Goal: Task Accomplishment & Management: Complete application form

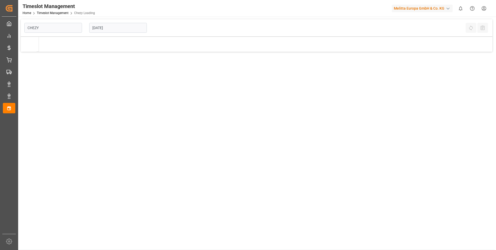
type input "Chezy Loading"
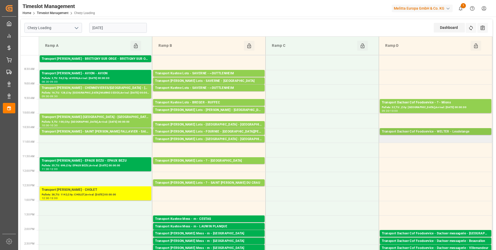
click at [453, 131] on div "Transport Dachser Cof Foodservice - WELTER - Leudelange" at bounding box center [435, 131] width 107 height 5
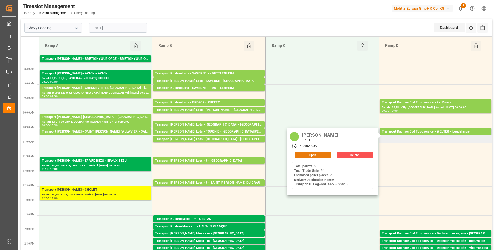
click at [307, 156] on button "Open" at bounding box center [313, 155] width 36 height 6
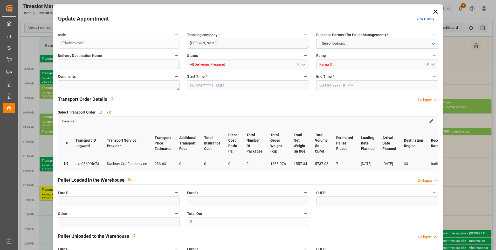
type input "7"
type input "233.63"
type input "0"
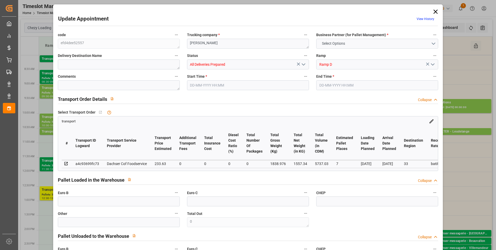
type input "229.5181"
type input "-4.1119"
type input "0"
type input "1557.34"
type input "2012.526"
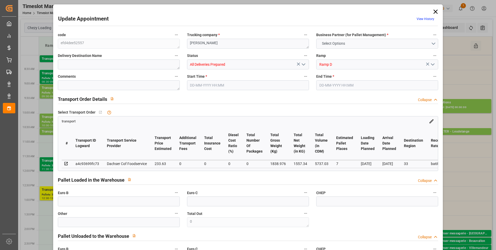
type input "5737.03"
type input "33"
type input "6"
type input "94"
type input "7"
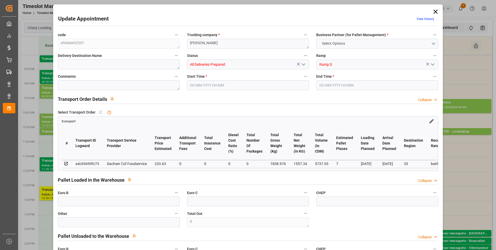
type input "101"
type input "1838.976"
type input "0"
type input "4710.8598"
type input "0"
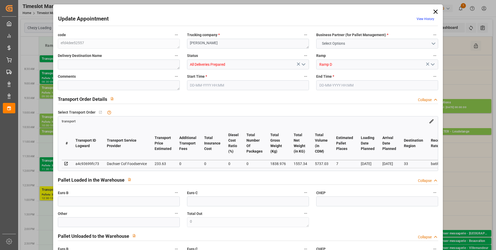
type input "0"
type input "21"
type input "35"
type input "[DATE] 10:30"
type input "[DATE] 10:45"
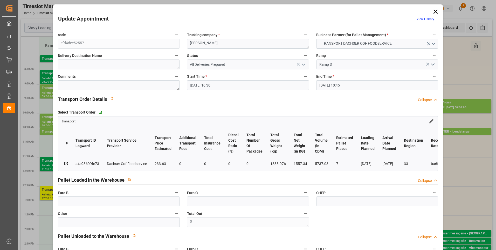
type input "[DATE] 11:56"
type input "[DATE] 11:31"
type input "[DATE]"
click at [434, 13] on icon at bounding box center [435, 11] width 7 height 7
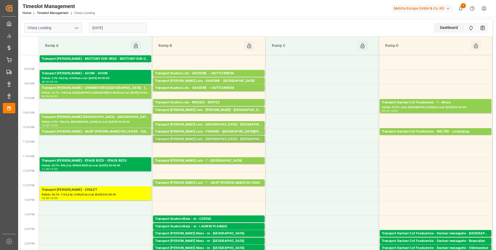
click at [208, 139] on div "Transport [PERSON_NAME] Lots - [GEOGRAPHIC_DATA] - [GEOGRAPHIC_DATA]" at bounding box center [208, 138] width 107 height 5
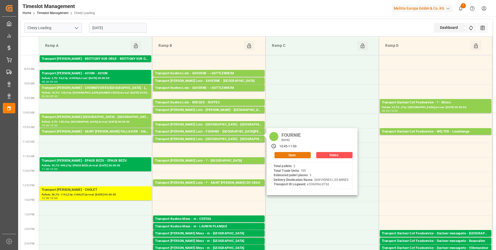
click at [295, 156] on button "Open" at bounding box center [292, 155] width 36 height 6
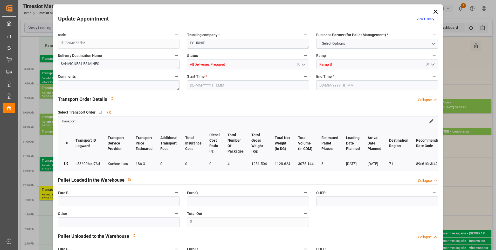
type input "3"
type input "186.31"
type input "0"
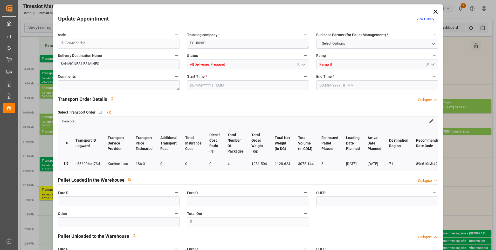
type input "186.31"
type input "0"
type input "4"
type input "1128.624"
type input "1357.776"
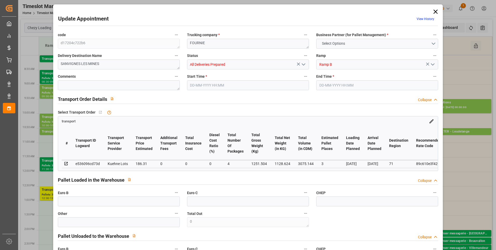
type input "3075.144"
type input "71"
type input "2"
type input "189"
type input "4"
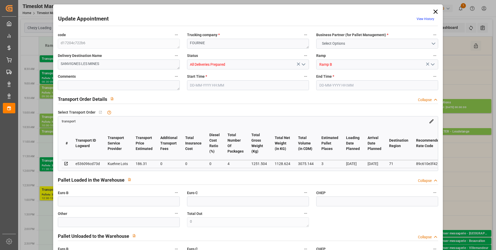
type input "101"
type input "1251.504"
type input "0"
type input "4710.8598"
type input "0"
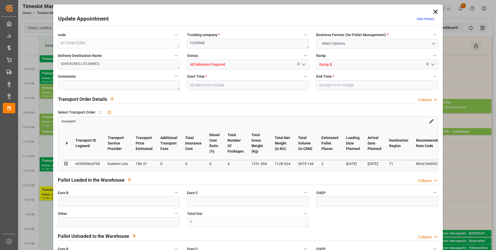
type input "0"
type input "21"
type input "35"
type input "[DATE] 10:45"
type input "[DATE] 11:00"
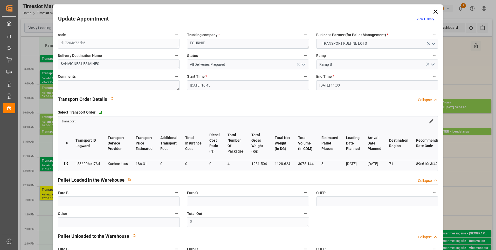
type input "[DATE] 13:21"
type input "[DATE] 11:25"
type input "[DATE]"
click at [434, 12] on icon at bounding box center [435, 12] width 4 height 4
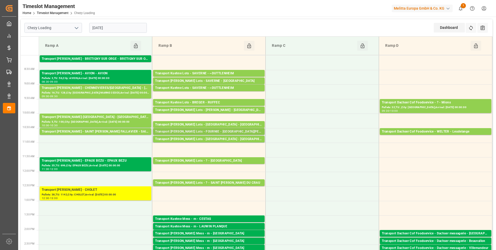
click at [230, 131] on div "Transport [PERSON_NAME] Lots - FOURNIE - [GEOGRAPHIC_DATA][PERSON_NAME]" at bounding box center [208, 131] width 107 height 5
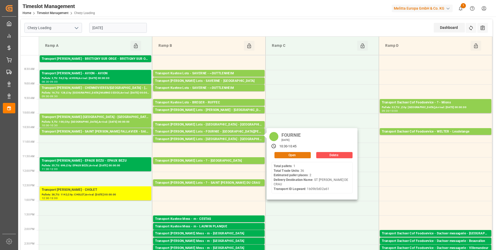
click at [295, 153] on button "Open" at bounding box center [292, 155] width 36 height 6
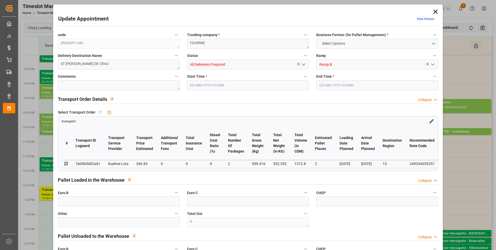
type input "2"
type input "266.83"
type input "0"
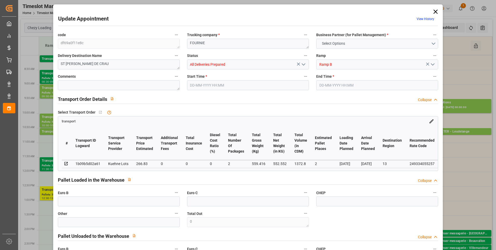
type input "266.83"
type input "0"
type input "2"
type input "552.552"
type input "633.096"
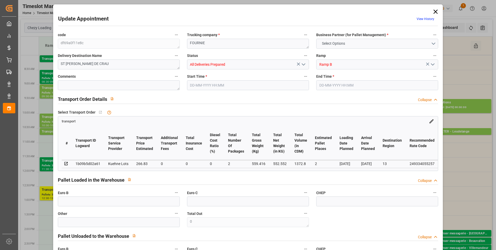
type input "1372.8"
type input "13"
type input "1"
type input "36"
type input "2"
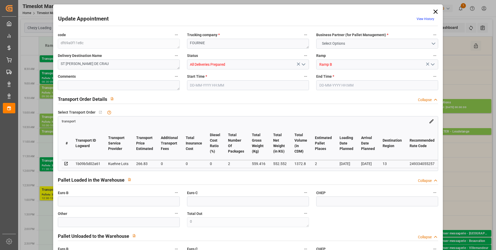
type input "101"
type input "559.416"
type input "0"
type input "4710.8598"
type input "0"
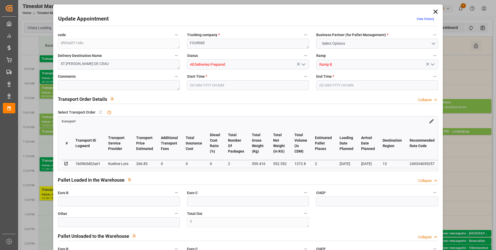
type input "0"
type input "21"
type input "35"
type input "[DATE] 10:30"
type input "[DATE] 10:45"
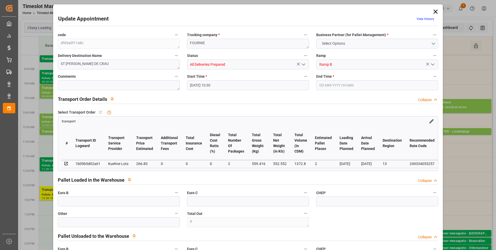
type input "[DATE] 13:20"
type input "[DATE] 11:24"
type input "[DATE]"
click at [435, 12] on icon at bounding box center [435, 12] width 4 height 4
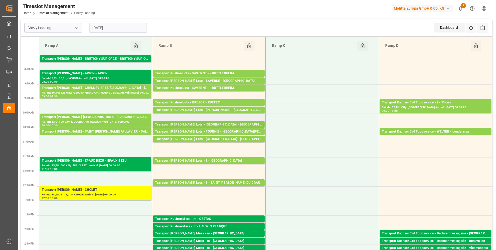
click at [233, 124] on div "Transport [PERSON_NAME] Lots - [GEOGRAPHIC_DATA] - [GEOGRAPHIC_DATA]" at bounding box center [208, 124] width 107 height 5
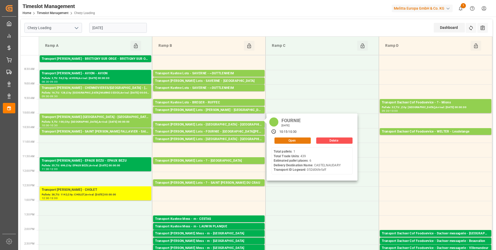
click at [286, 141] on button "Open" at bounding box center [292, 140] width 36 height 6
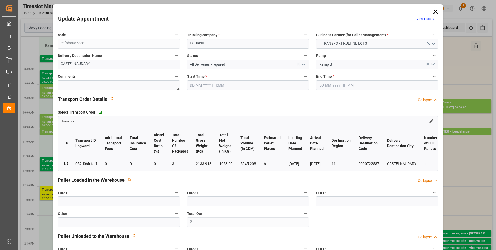
type input "6"
type input "0"
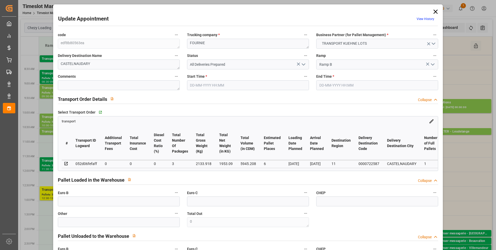
type input "3"
type input "1953.09"
type input "2545.302"
type input "5945.208"
type input "11"
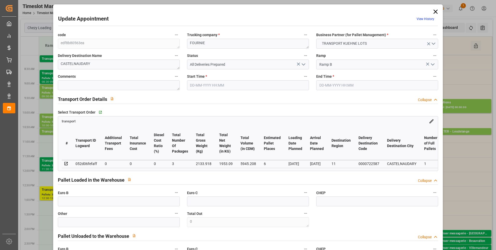
type input "1"
type input "439"
type input "16"
type input "101"
type input "2133.918"
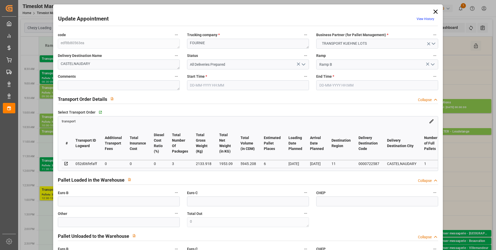
type input "0"
type input "4710.8598"
type input "0"
type input "21"
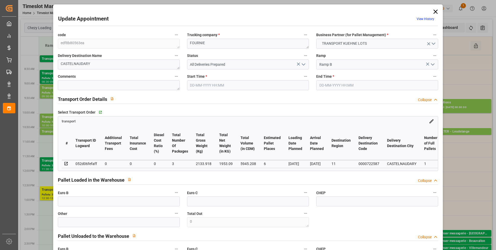
type input "35"
type input "[DATE] 10:15"
type input "[DATE] 10:30"
type input "[DATE] 13:19"
type input "[DATE] 11:25"
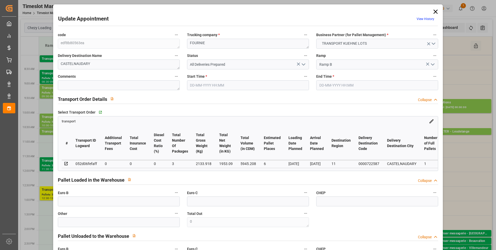
type input "[DATE]"
click at [436, 11] on icon at bounding box center [435, 11] width 7 height 7
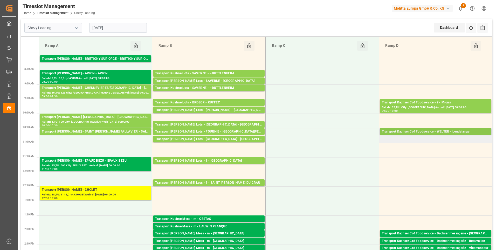
click at [427, 130] on div "Transport Dachser Cof Foodservice - WELTER - Leudelange" at bounding box center [435, 131] width 107 height 5
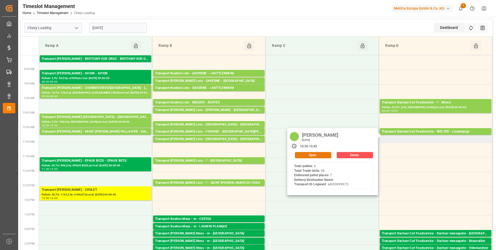
click at [322, 154] on button "Open" at bounding box center [313, 155] width 36 height 6
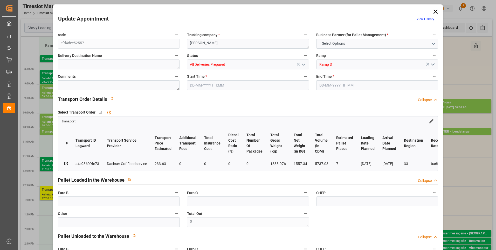
type input "7"
type input "233.63"
type input "0"
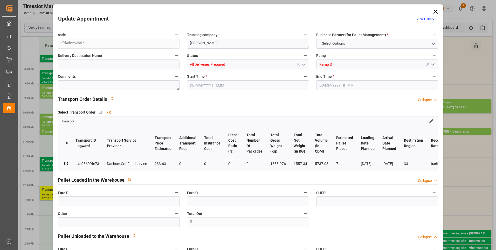
type input "229.5181"
type input "-4.1119"
type input "0"
type input "1557.34"
type input "2012.526"
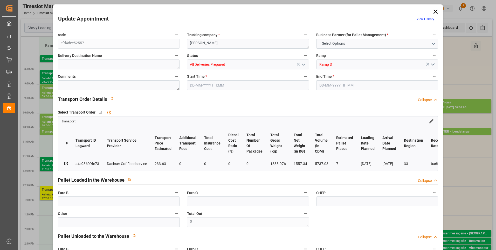
type input "5737.03"
type input "33"
type input "6"
type input "94"
type input "7"
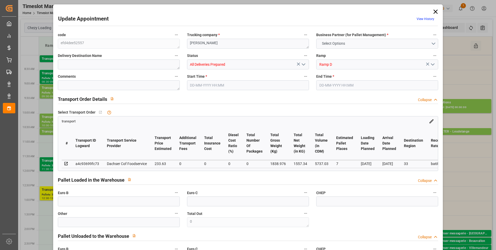
type input "101"
type input "1838.976"
type input "0"
type input "4710.8598"
type input "0"
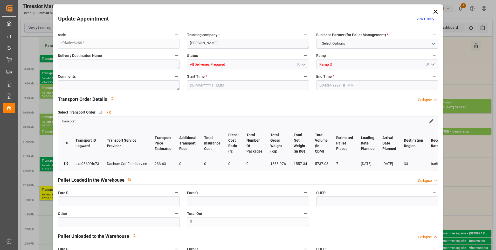
type input "0"
type input "21"
type input "35"
type input "[DATE] 10:30"
type input "[DATE] 10:45"
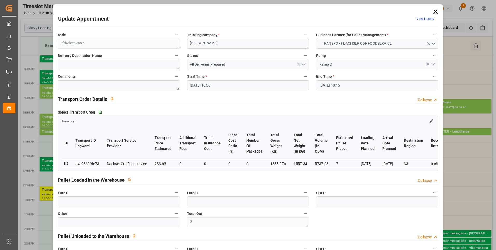
type input "[DATE] 11:56"
type input "[DATE] 11:31"
type input "[DATE]"
click at [69, 86] on textarea at bounding box center [119, 85] width 122 height 10
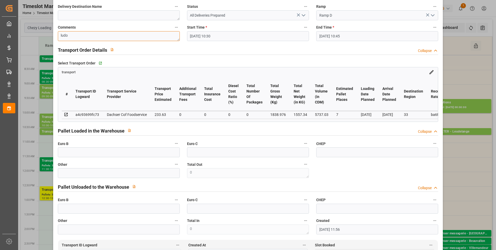
scroll to position [104, 0]
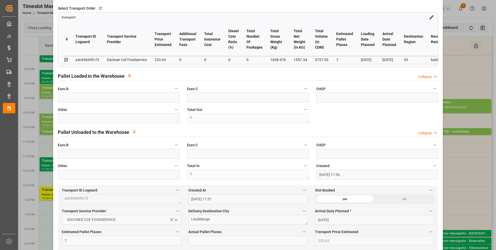
type textarea "ludo"
click at [82, 101] on input "text" at bounding box center [119, 97] width 122 height 10
type input "7"
click at [222, 242] on input "text" at bounding box center [247, 240] width 119 height 10
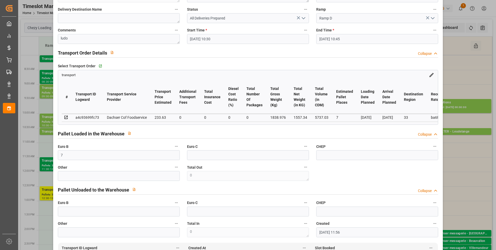
scroll to position [0, 0]
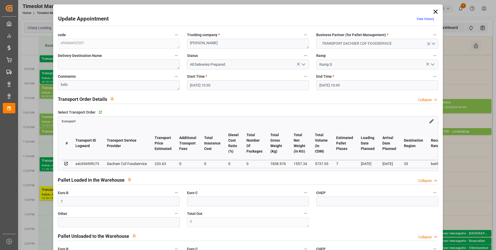
type input "7"
click at [303, 62] on icon "open menu" at bounding box center [303, 64] width 6 height 6
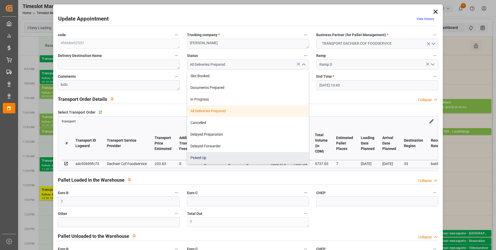
click at [207, 157] on div "Picked Up" at bounding box center [247, 158] width 121 height 12
type input "Picked Up"
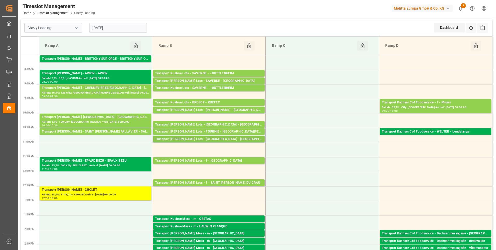
click at [219, 139] on div "Transport [PERSON_NAME] Lots - [GEOGRAPHIC_DATA] - [GEOGRAPHIC_DATA]" at bounding box center [208, 138] width 107 height 5
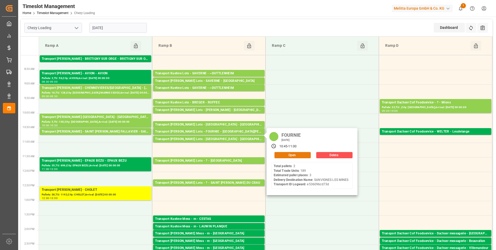
click at [287, 156] on button "Open" at bounding box center [292, 155] width 36 height 6
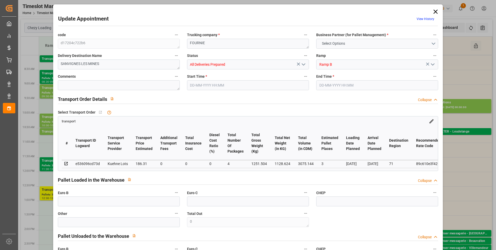
type input "3"
type input "186.31"
type input "0"
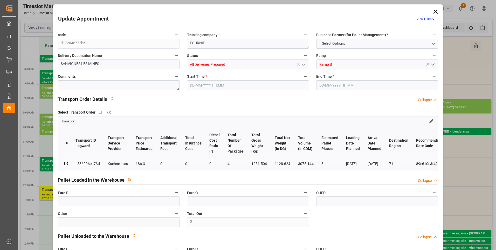
type input "186.31"
type input "0"
type input "4"
type input "1128.624"
type input "1357.776"
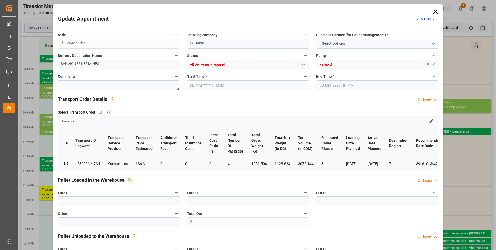
type input "3075.144"
type input "71"
type input "2"
type input "189"
type input "4"
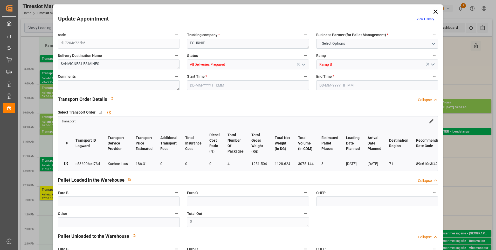
type input "101"
type input "1251.504"
type input "0"
type input "4710.8598"
type input "0"
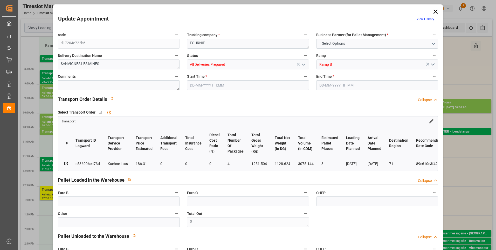
type input "0"
type input "21"
type input "35"
type input "[DATE] 10:45"
type input "[DATE] 11:00"
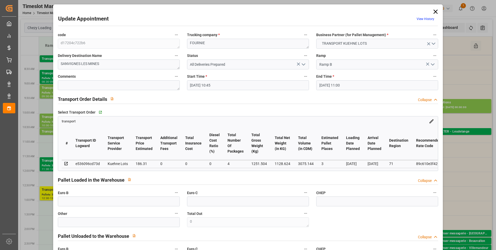
type input "[DATE] 13:21"
type input "[DATE] 11:25"
type input "[DATE]"
click at [306, 62] on input "All Deliveries Prepared" at bounding box center [248, 64] width 122 height 10
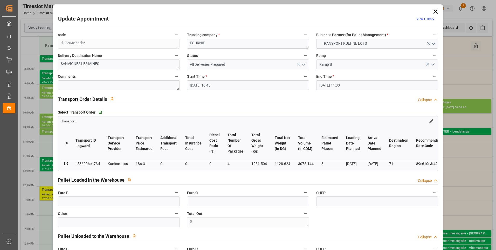
click at [304, 65] on icon "open menu" at bounding box center [303, 64] width 6 height 6
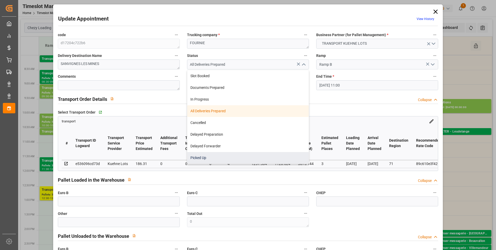
click at [205, 158] on div "Picked Up" at bounding box center [247, 158] width 121 height 12
type input "Picked Up"
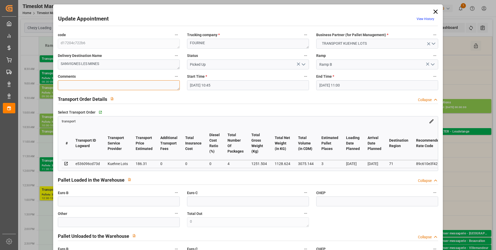
click at [64, 82] on textarea at bounding box center [119, 85] width 122 height 10
type textarea "ap 3"
click at [77, 202] on input "text" at bounding box center [119, 201] width 122 height 10
type input "9"
click at [220, 178] on div "Pallet Loaded in the Warehouse Collapse" at bounding box center [248, 179] width 381 height 10
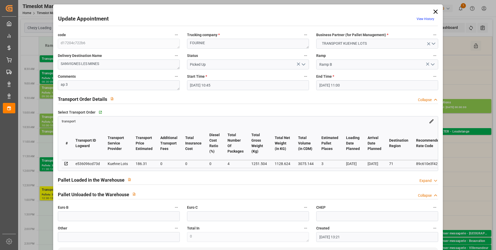
click at [434, 181] on icon at bounding box center [435, 180] width 5 height 5
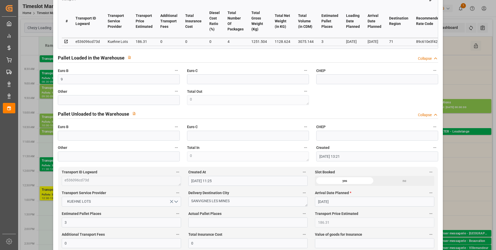
scroll to position [156, 0]
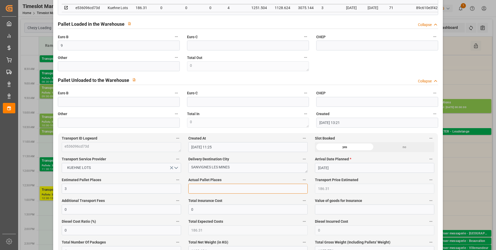
click at [197, 189] on input "text" at bounding box center [247, 188] width 119 height 10
type input "3"
click at [402, 58] on div "code d17204c722b6 Trucking company * FOURNIE Business Partner (for Pallet Manag…" at bounding box center [248, 1] width 388 height 255
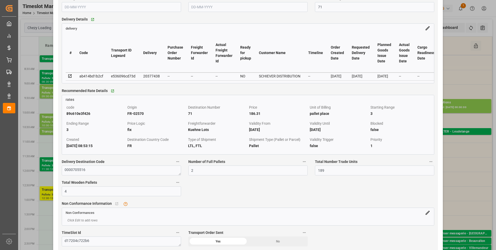
scroll to position [441, 0]
click at [197, 175] on input "2" at bounding box center [247, 170] width 119 height 10
click at [70, 77] on icon at bounding box center [70, 75] width 5 height 5
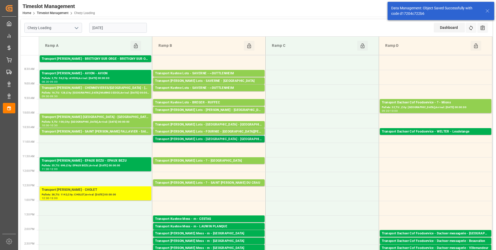
click at [195, 138] on div "Transport [PERSON_NAME] Lots - [GEOGRAPHIC_DATA] - [GEOGRAPHIC_DATA]" at bounding box center [208, 138] width 107 height 5
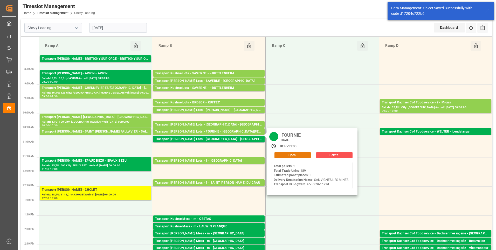
click at [280, 156] on button "Open" at bounding box center [292, 155] width 36 height 6
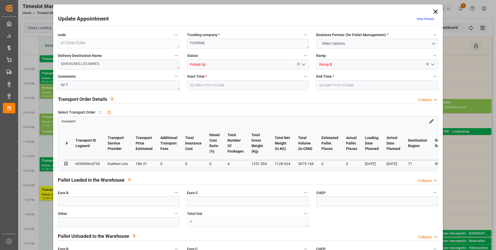
type input "9"
type input "3"
type input "186.31"
type input "0"
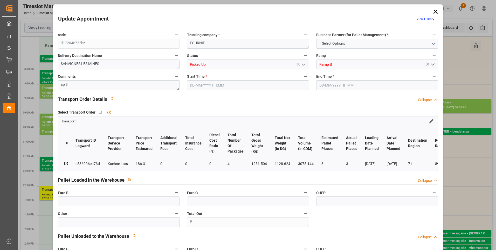
type input "0"
type input "186.31"
type input "0"
type input "4"
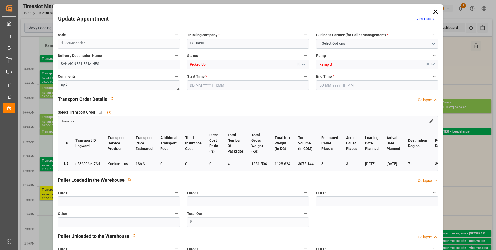
type input "1128.624"
type input "1357.776"
type input "3075.144"
type input "71"
type input "2"
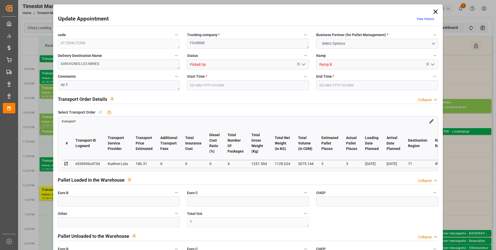
type input "189"
type input "9"
type input "101"
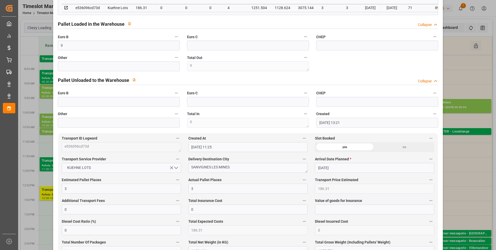
scroll to position [0, 0]
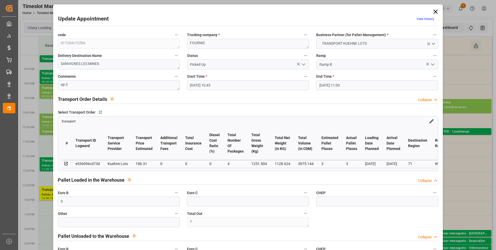
click at [435, 11] on icon at bounding box center [435, 12] width 4 height 4
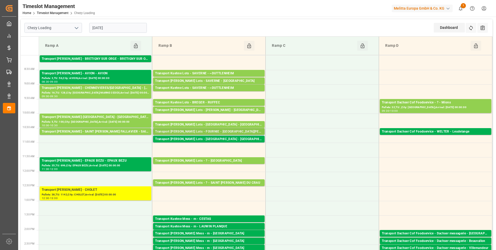
click at [199, 130] on div "Transport [PERSON_NAME] Lots - FOURNIE - [GEOGRAPHIC_DATA][PERSON_NAME]" at bounding box center [208, 131] width 107 height 5
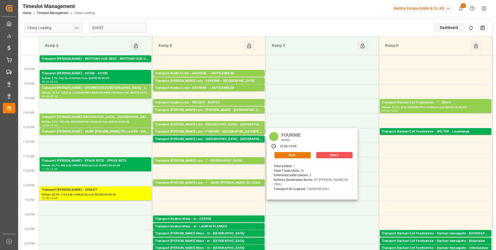
click at [279, 153] on button "Open" at bounding box center [292, 155] width 36 height 6
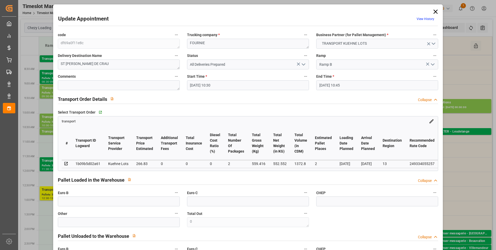
click at [302, 64] on icon "open menu" at bounding box center [303, 64] width 6 height 6
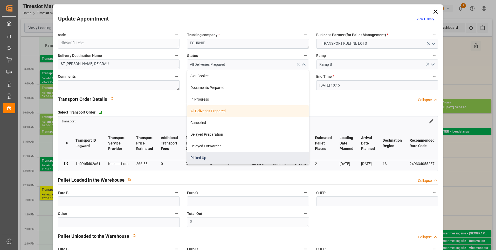
click at [202, 158] on div "Picked Up" at bounding box center [247, 158] width 121 height 12
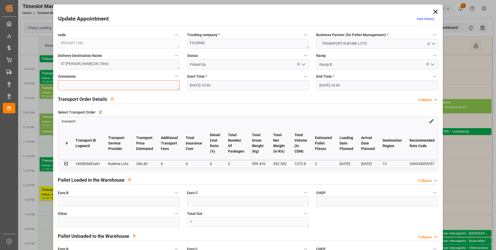
click at [71, 86] on textarea at bounding box center [119, 85] width 122 height 10
click at [72, 202] on input "text" at bounding box center [119, 201] width 122 height 10
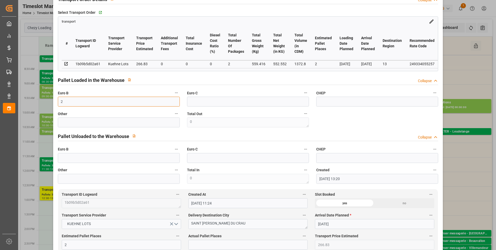
scroll to position [104, 0]
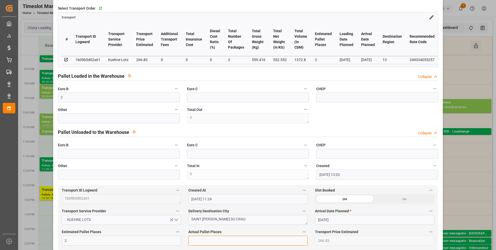
click at [196, 239] on input "text" at bounding box center [247, 240] width 119 height 10
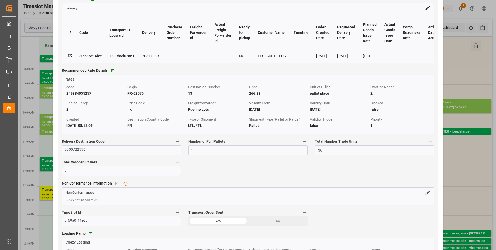
scroll to position [467, 0]
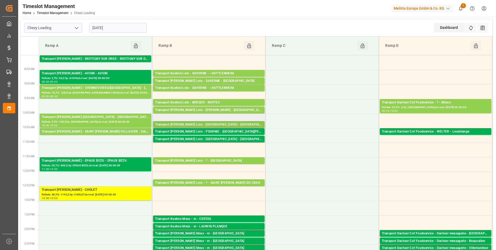
click at [232, 123] on div "Transport [PERSON_NAME] Lots - [GEOGRAPHIC_DATA] - [GEOGRAPHIC_DATA]" at bounding box center [208, 124] width 107 height 5
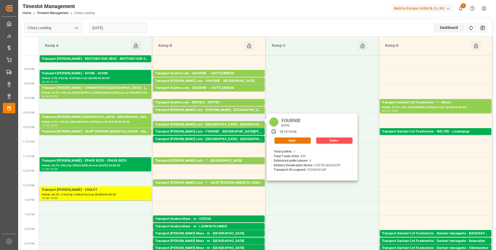
click at [291, 142] on button "Open" at bounding box center [292, 140] width 36 height 6
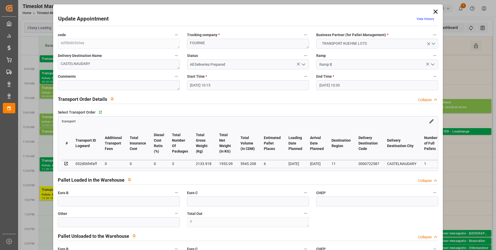
click at [302, 64] on icon "open menu" at bounding box center [303, 64] width 6 height 6
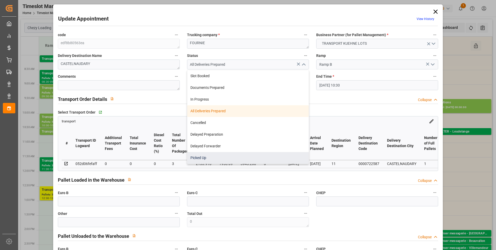
click at [205, 157] on div "Picked Up" at bounding box center [247, 158] width 121 height 12
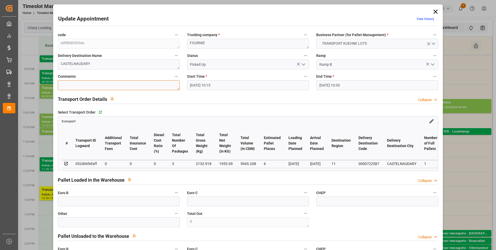
click at [66, 85] on textarea at bounding box center [119, 85] width 122 height 10
click at [68, 196] on label "Euro B" at bounding box center [119, 192] width 122 height 7
click at [173, 196] on button "Euro B" at bounding box center [176, 192] width 7 height 7
click at [67, 202] on div at bounding box center [248, 125] width 496 height 250
click at [66, 202] on input "text" at bounding box center [119, 201] width 122 height 10
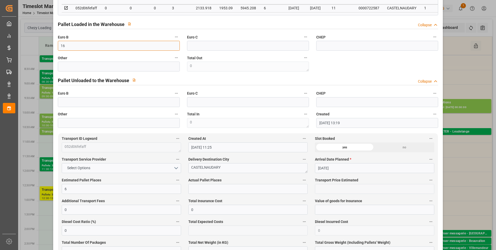
scroll to position [156, 0]
click at [196, 193] on input "text" at bounding box center [247, 188] width 119 height 10
click at [348, 68] on div "code edf8b80563ea Trucking company * FOURNIE Business Partner (for Pallet Manag…" at bounding box center [248, 1] width 388 height 255
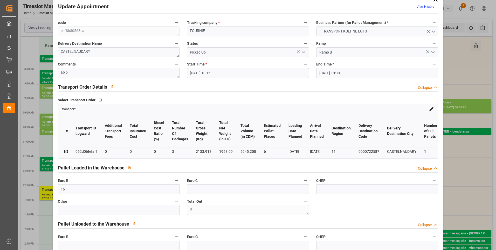
scroll to position [0, 0]
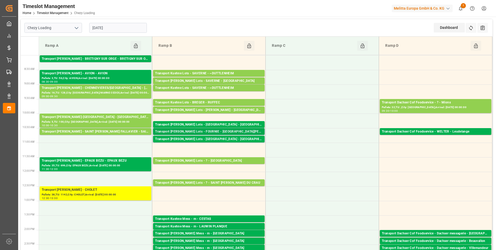
click at [229, 130] on div "Transport [PERSON_NAME] Lots - FOURNIE - [GEOGRAPHIC_DATA][PERSON_NAME]" at bounding box center [208, 131] width 107 height 5
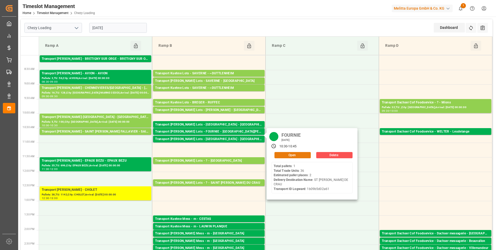
click at [301, 153] on button "Open" at bounding box center [292, 155] width 36 height 6
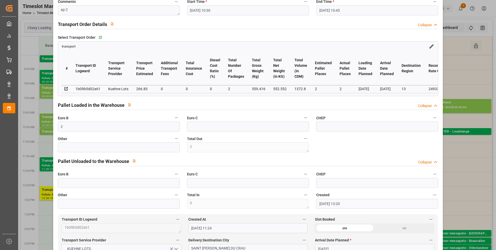
scroll to position [78, 0]
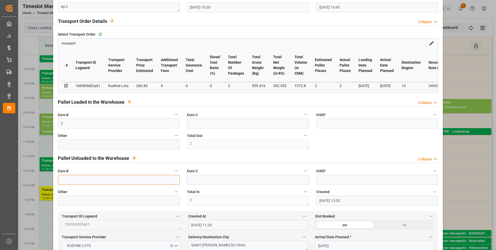
click at [68, 180] on input "text" at bounding box center [119, 180] width 122 height 10
click at [372, 151] on div "code df69a0f11e8c Trucking company * FOURNIE Business Partner (for Pallet Manag…" at bounding box center [248, 79] width 388 height 255
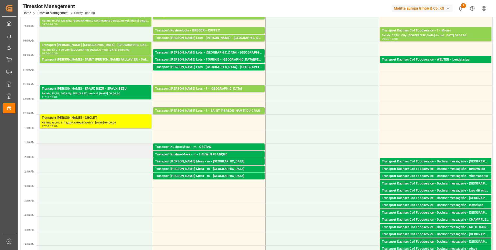
scroll to position [0, 0]
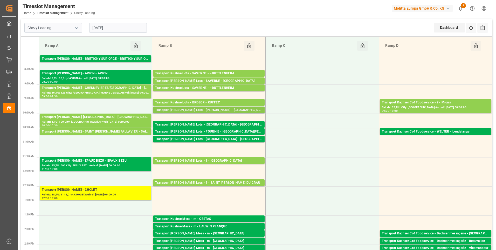
click at [231, 109] on div "Transport [PERSON_NAME] Lots - [PERSON_NAME] - [GEOGRAPHIC_DATA]" at bounding box center [208, 109] width 107 height 5
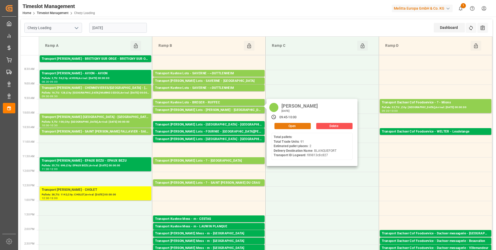
click at [279, 126] on button "Open" at bounding box center [292, 126] width 36 height 6
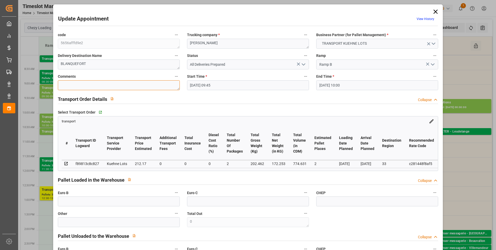
click at [67, 88] on textarea at bounding box center [119, 85] width 122 height 10
click at [73, 208] on div "Euro B" at bounding box center [118, 197] width 129 height 21
click at [73, 203] on input "text" at bounding box center [119, 201] width 122 height 10
click at [303, 61] on button "open menu" at bounding box center [303, 64] width 8 height 8
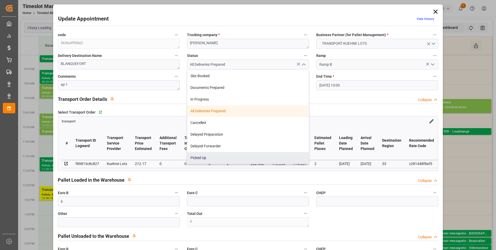
click at [203, 154] on div "Picked Up" at bounding box center [247, 158] width 121 height 12
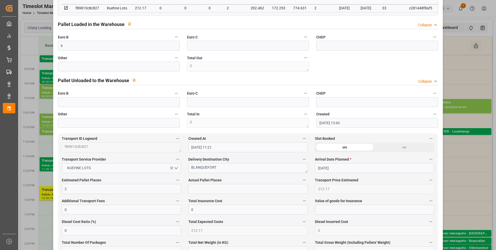
scroll to position [156, 0]
click at [201, 190] on input "text" at bounding box center [247, 188] width 119 height 10
click at [346, 68] on div "code 5656afffd9e2 Trucking company * [PERSON_NAME] Business Partner (for Pallet…" at bounding box center [248, 1] width 388 height 255
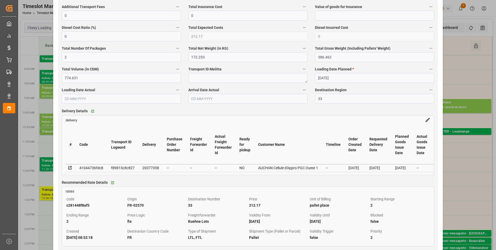
scroll to position [415, 0]
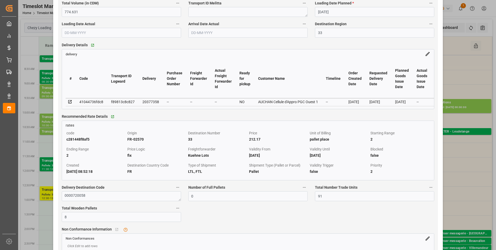
click at [68, 103] on icon at bounding box center [70, 101] width 5 height 5
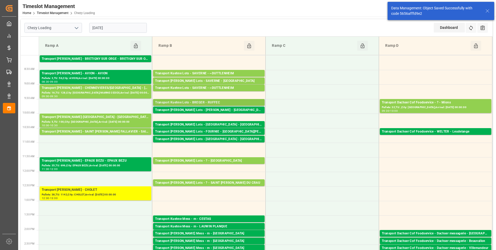
click at [220, 100] on div "Transport Kuehne Lots - BREGER - RUFFEC" at bounding box center [208, 102] width 107 height 5
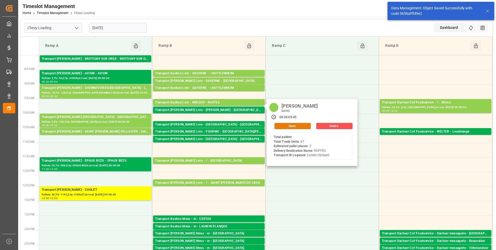
click at [289, 127] on button "Open" at bounding box center [292, 126] width 36 height 6
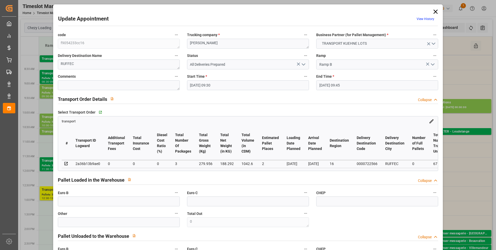
click at [303, 64] on icon "open menu" at bounding box center [303, 64] width 6 height 6
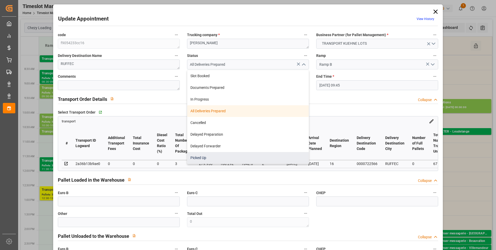
click at [201, 157] on div "Picked Up" at bounding box center [247, 158] width 121 height 12
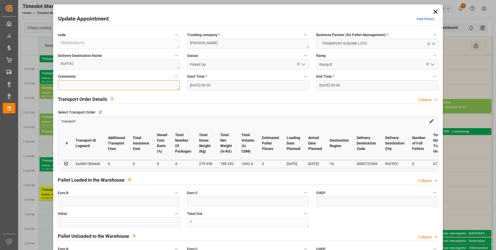
click at [70, 87] on textarea at bounding box center [119, 85] width 122 height 10
click at [304, 64] on polyline "open menu" at bounding box center [303, 65] width 3 height 2
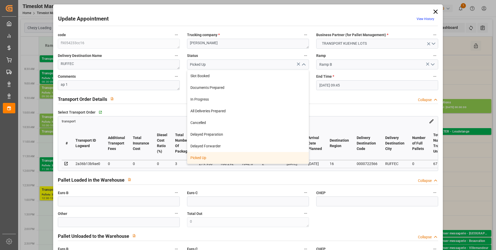
drag, startPoint x: 208, startPoint y: 158, endPoint x: 206, endPoint y: 160, distance: 3.2
click at [208, 159] on div "Picked Up" at bounding box center [247, 158] width 121 height 12
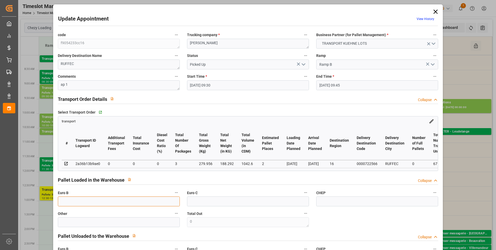
click at [66, 200] on input "text" at bounding box center [119, 201] width 122 height 10
click at [270, 111] on div "Select Transport Order   Go to transport Grid" at bounding box center [248, 112] width 381 height 8
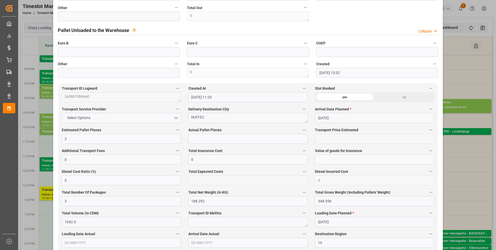
scroll to position [208, 0]
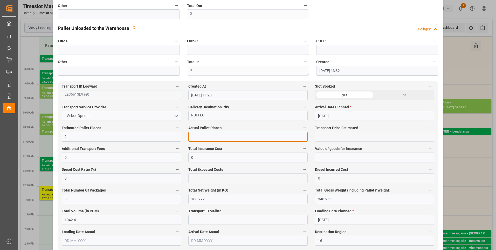
click at [197, 139] on input "text" at bounding box center [247, 137] width 119 height 10
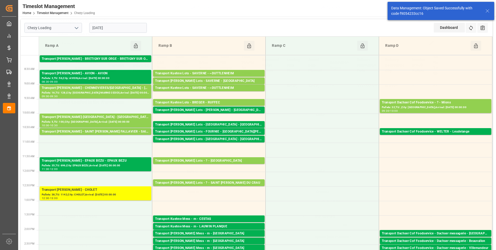
scroll to position [0, 0]
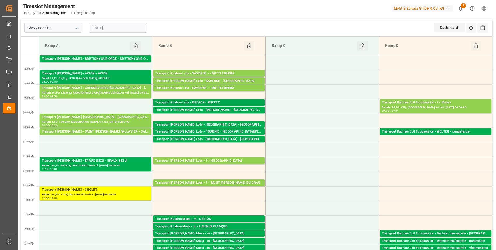
click at [219, 101] on div "Transport Kuehne Lots - BREGER - RUFFEC" at bounding box center [208, 102] width 107 height 5
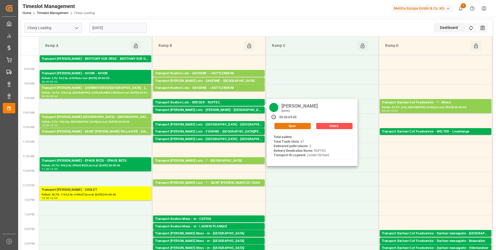
click at [285, 125] on button "Open" at bounding box center [292, 126] width 36 height 6
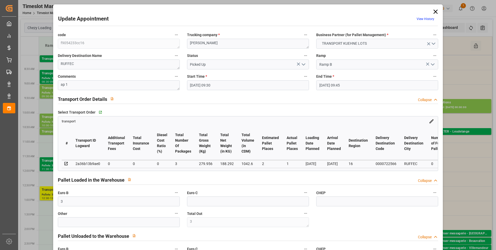
click at [434, 12] on icon at bounding box center [435, 12] width 4 height 4
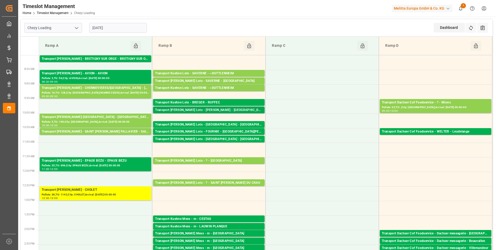
click at [223, 110] on div "Transport [PERSON_NAME] Lots - [PERSON_NAME] - [GEOGRAPHIC_DATA]" at bounding box center [208, 109] width 107 height 5
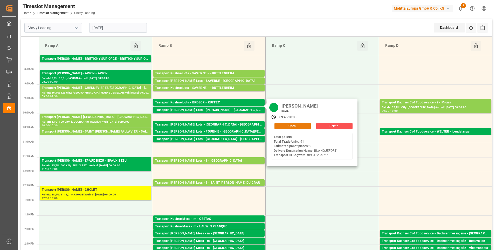
click at [295, 127] on button "Open" at bounding box center [292, 126] width 36 height 6
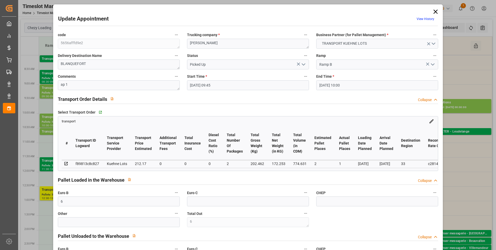
click at [434, 10] on icon at bounding box center [435, 11] width 7 height 7
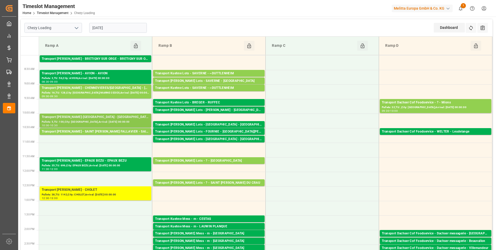
click at [116, 118] on div "Transport [PERSON_NAME]-[GEOGRAPHIC_DATA] - [GEOGRAPHIC_DATA]-[GEOGRAPHIC_DATA]" at bounding box center [95, 116] width 107 height 5
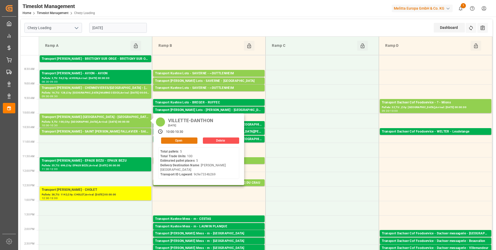
click at [188, 141] on button "Open" at bounding box center [179, 140] width 36 height 6
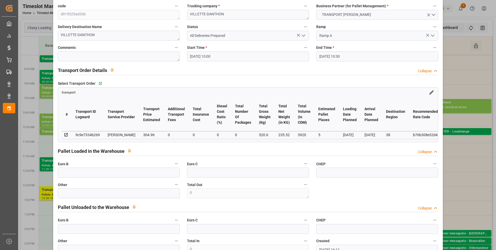
scroll to position [104, 0]
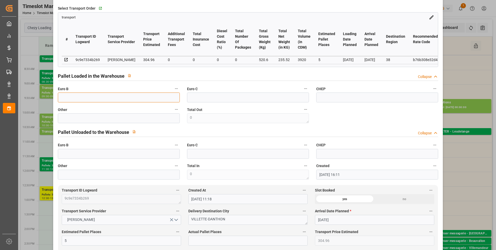
click at [75, 101] on input "text" at bounding box center [119, 97] width 122 height 10
click at [209, 241] on input "text" at bounding box center [247, 240] width 119 height 10
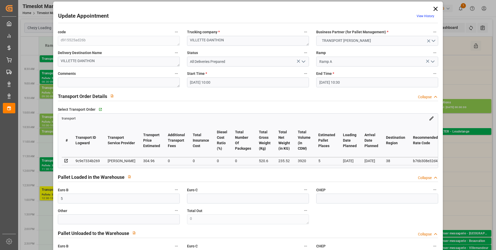
scroll to position [0, 0]
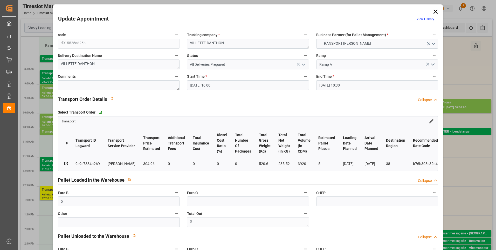
click at [302, 63] on icon "open menu" at bounding box center [303, 64] width 6 height 6
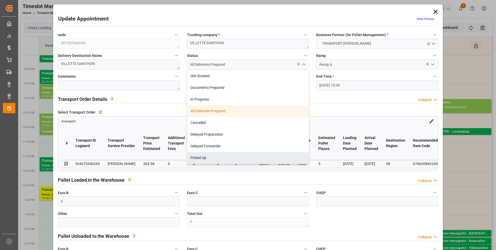
click at [192, 158] on div "Picked Up" at bounding box center [247, 158] width 121 height 12
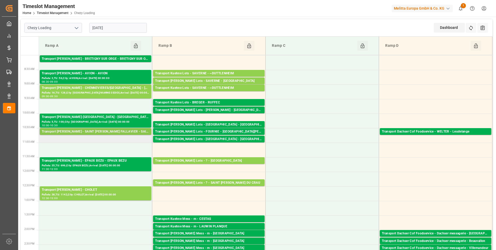
click at [107, 130] on div "Transport [PERSON_NAME] - SAINT [PERSON_NAME] FALLAVIER - SAINT [PERSON_NAME] F…" at bounding box center [95, 131] width 107 height 5
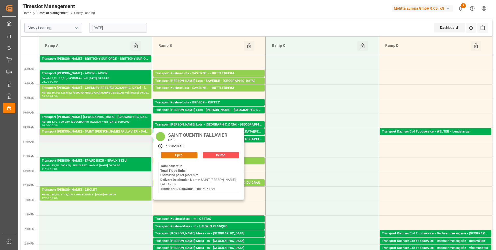
click at [169, 154] on button "Open" at bounding box center [179, 155] width 36 height 6
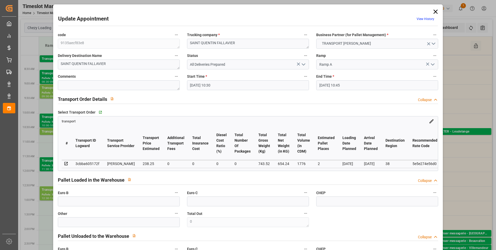
scroll to position [78, 0]
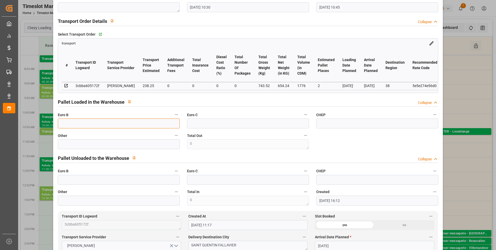
click at [80, 126] on input "text" at bounding box center [119, 123] width 122 height 10
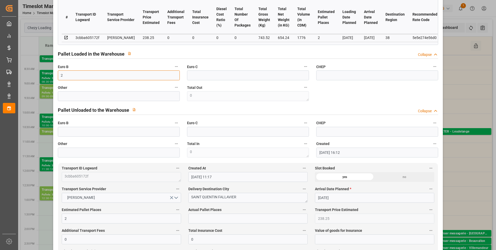
scroll to position [130, 0]
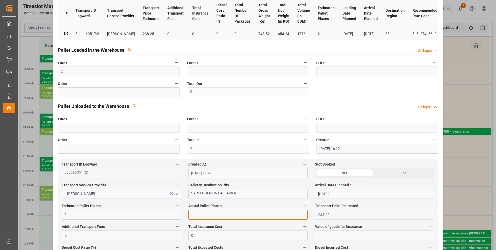
click at [204, 217] on input "text" at bounding box center [247, 214] width 119 height 10
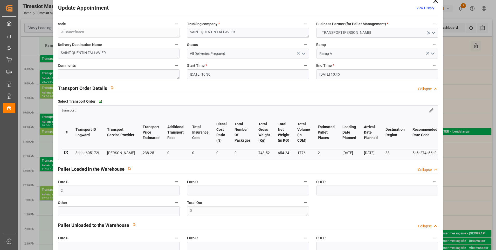
scroll to position [0, 0]
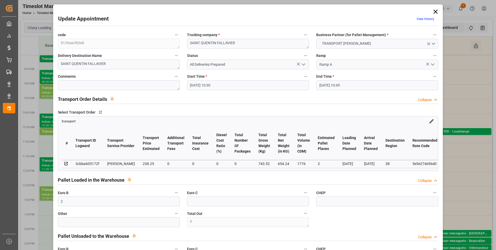
click at [303, 63] on icon "open menu" at bounding box center [303, 64] width 6 height 6
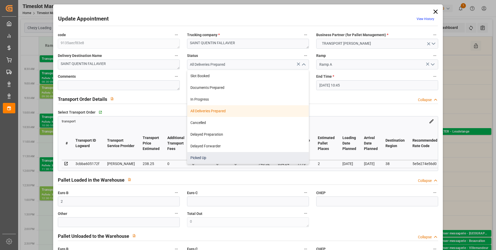
click at [218, 154] on div "Picked Up" at bounding box center [247, 158] width 121 height 12
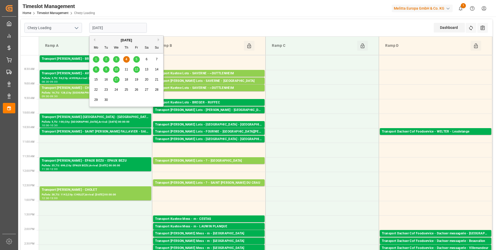
click at [122, 29] on input "[DATE]" at bounding box center [118, 28] width 58 height 10
click at [134, 59] on div "5" at bounding box center [136, 59] width 6 height 6
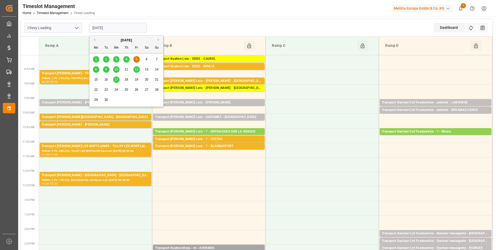
click at [123, 28] on input "[DATE]" at bounding box center [118, 28] width 58 height 10
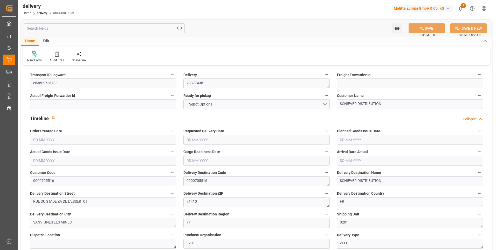
type input "4"
type input "1128.624"
type input "1357.776"
type input "3075.144"
type input "189"
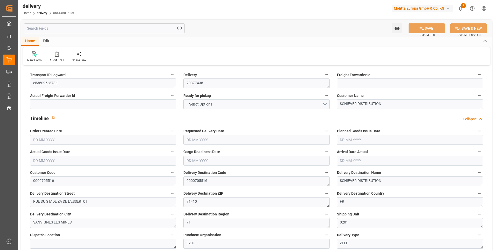
type input "4"
type input "2"
type input "3"
type input "0"
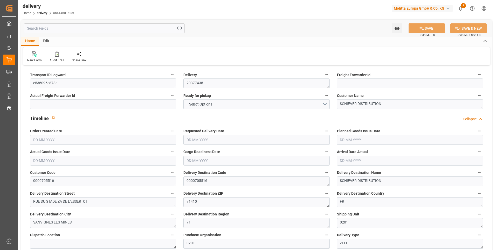
type input "0"
type input "186.31"
type input "4.9"
type input "68.04"
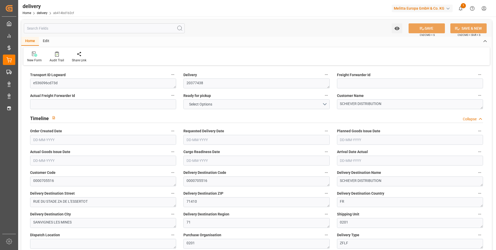
type input "1.5"
type input "1.3"
type input "0"
type input "6"
type input "1251.504"
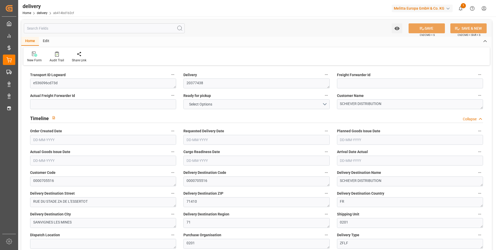
type input "101"
type input "3652.0631"
type input "0.2345"
type input "0"
type input "[DATE]"
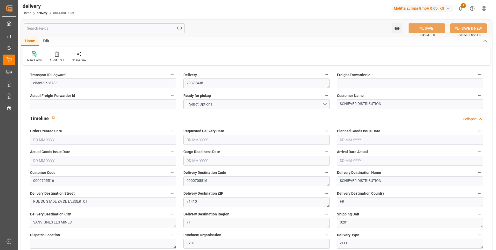
type input "[DATE]"
type input "03-09-2025 11:01"
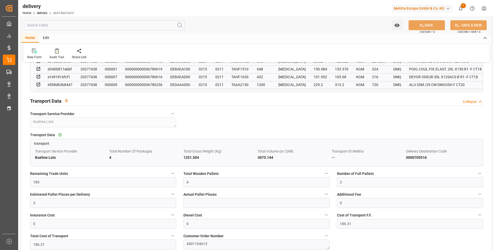
scroll to position [363, 0]
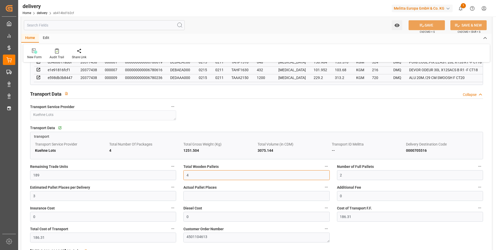
click at [198, 179] on input "4" at bounding box center [256, 175] width 146 height 10
type input "0"
type input "9"
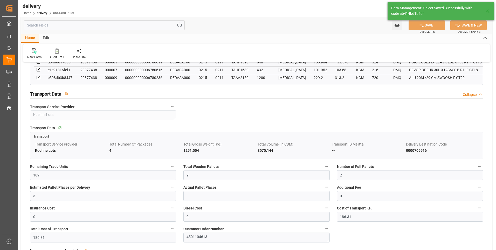
type input "13.5"
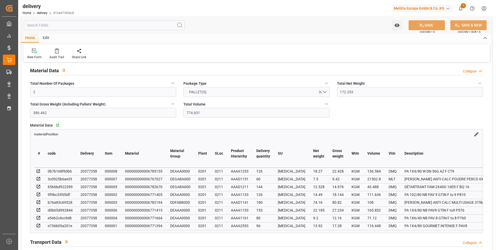
scroll to position [311, 0]
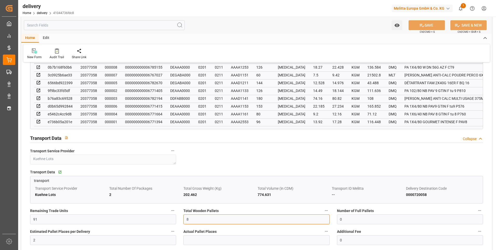
click at [195, 224] on input "8" at bounding box center [256, 219] width 146 height 10
type input "0"
type input "6"
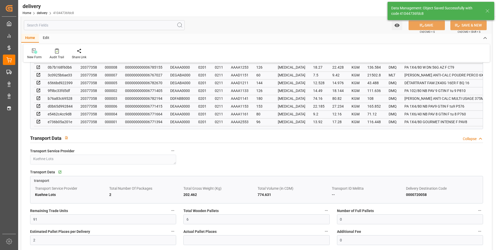
type input "9"
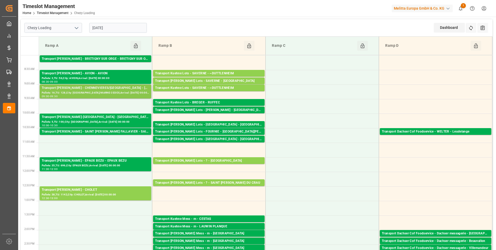
click at [92, 90] on div "Transport [PERSON_NAME] - CHENNEVIERES/[GEOGRAPHIC_DATA] - [GEOGRAPHIC_DATA]/MA…" at bounding box center [95, 87] width 107 height 5
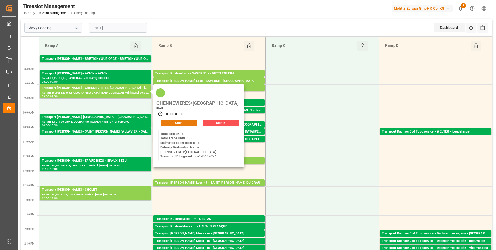
click at [190, 120] on button "Open" at bounding box center [179, 123] width 36 height 6
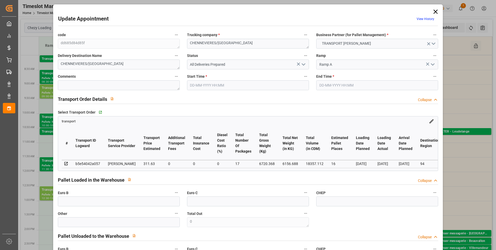
type input "16"
type input "311.63"
type input "0"
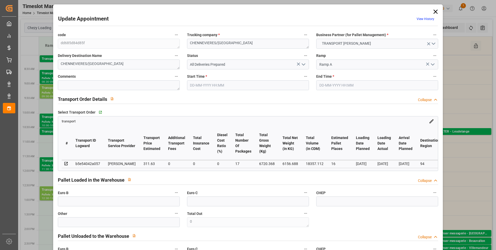
type input "301.0969"
type input "-10.5331"
type input "17"
type input "6156.688"
type input "7493"
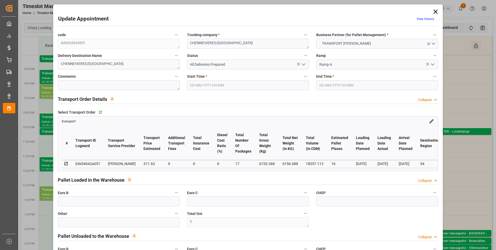
type input "18357.112"
type input "94"
type input "16"
type input "128"
type input "17"
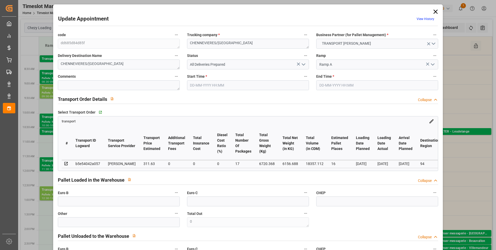
type input "101"
type input "6720.368"
type input "0"
type input "4710.8598"
type input "0"
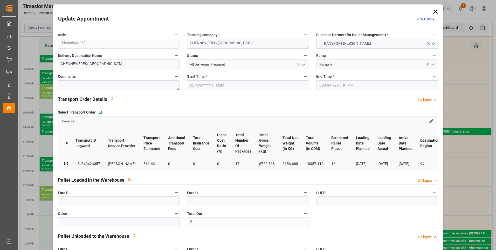
type input "0"
type input "21"
type input "35"
type input "04-09-2025 09:00"
type input "[DATE] 09:30"
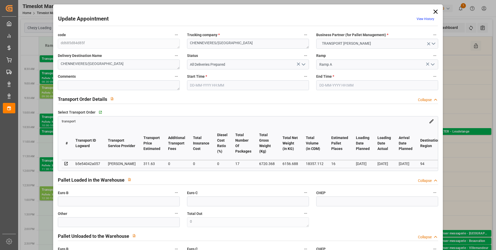
type input "[DATE] 16:11"
type input "[DATE] 11:17"
type input "[DATE]"
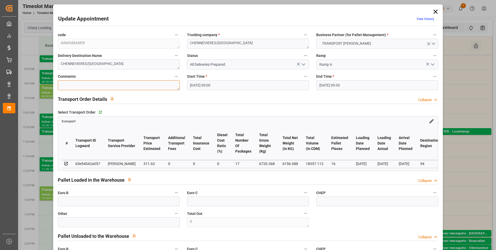
click at [75, 86] on textarea at bounding box center [119, 85] width 122 height 10
type textarea "ap 16"
click at [302, 64] on icon "open menu" at bounding box center [303, 64] width 6 height 6
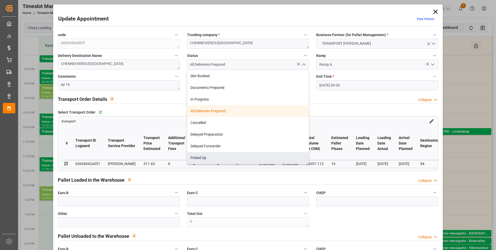
click at [200, 157] on div "Picked Up" at bounding box center [247, 158] width 121 height 12
type input "Picked Up"
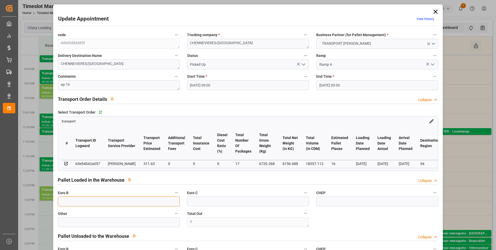
click at [92, 203] on input "text" at bounding box center [119, 201] width 122 height 10
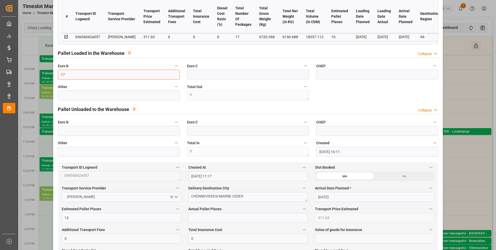
scroll to position [130, 0]
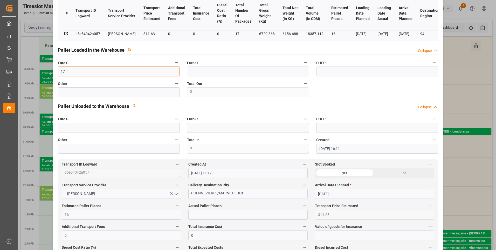
type input "17"
click at [192, 219] on input "text" at bounding box center [247, 214] width 119 height 10
type input "16"
click at [358, 92] on div "code dd685d84d85f Trucking company * CHENNEVIERES/MARNE Business Partner (for P…" at bounding box center [248, 27] width 388 height 255
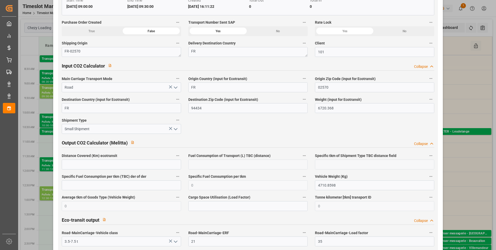
scroll to position [830, 0]
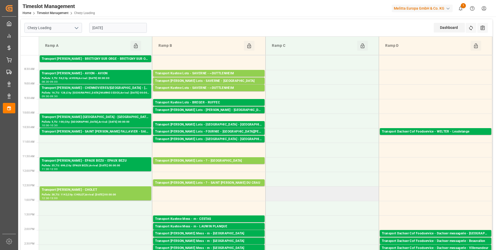
click at [351, 190] on td at bounding box center [322, 193] width 113 height 15
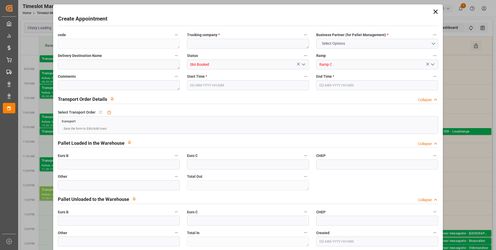
type input "0"
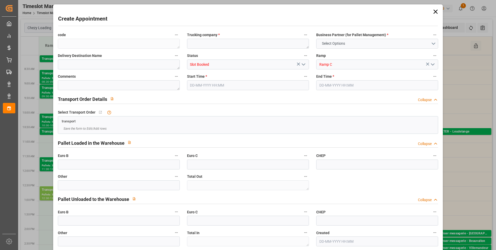
type input "0"
type input "04-09-2025 12:30"
type input "04-09-2025 13:00"
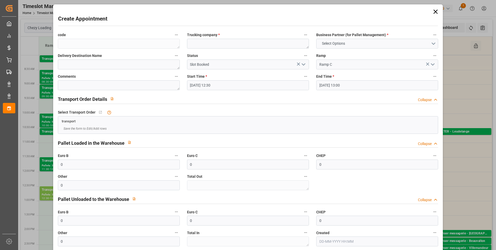
click at [434, 13] on icon at bounding box center [435, 11] width 7 height 7
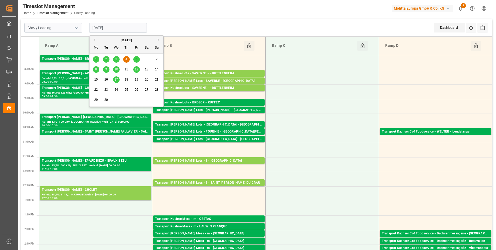
click at [116, 27] on input "[DATE]" at bounding box center [118, 28] width 58 height 10
click at [136, 59] on span "5" at bounding box center [137, 59] width 2 height 4
type input "[DATE]"
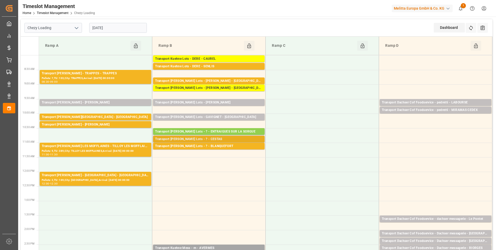
click at [208, 139] on div "Transport [PERSON_NAME] Lots - ? - CESTAS" at bounding box center [208, 138] width 107 height 5
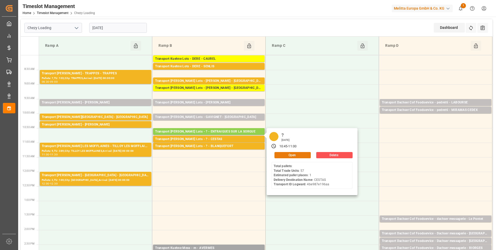
click at [285, 155] on button "Open" at bounding box center [292, 155] width 36 height 6
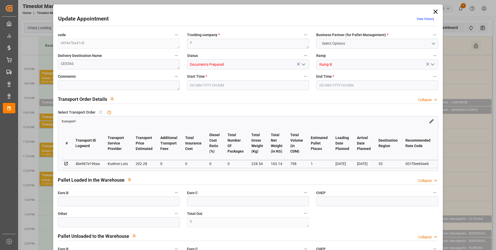
type input "1"
type input "202.28"
type input "0"
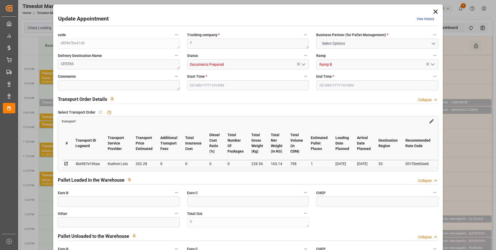
type input "202.28"
type input "0"
type input "163.14"
type input "274.54"
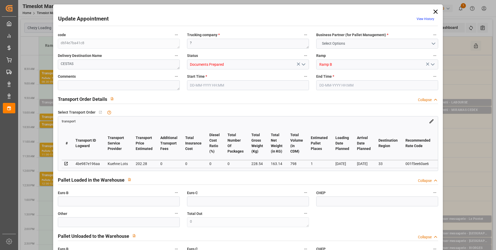
type input "798"
type input "33"
type input "0"
type input "57"
type input "2"
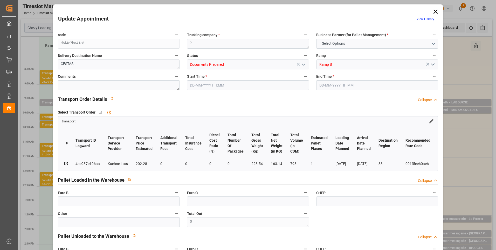
type input "101"
type input "228.54"
type input "0"
type input "4710.8598"
type input "0"
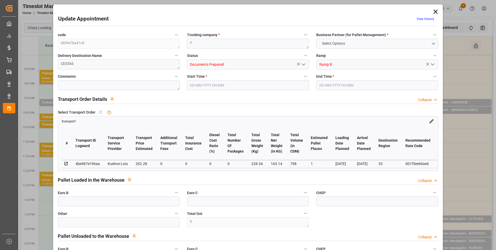
type input "0"
type input "21"
type input "35"
type input "05-09-2025 10:45"
type input "05-09-2025 11:00"
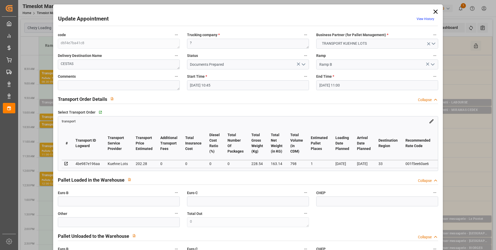
type input "03-09-2025 14:02"
type input "03-09-2025 11:26"
type input "[DATE]"
click at [302, 64] on icon "open menu" at bounding box center [303, 64] width 6 height 6
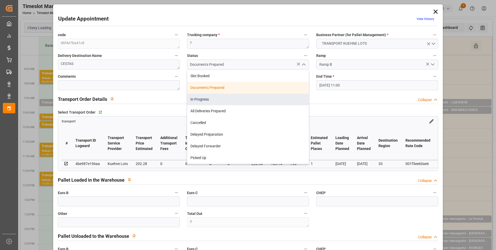
click at [206, 99] on div "In Progress" at bounding box center [247, 99] width 121 height 12
type input "In Progress"
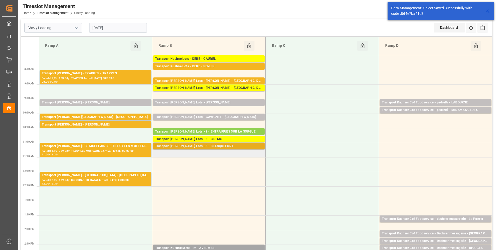
click at [214, 147] on div "Transport [PERSON_NAME] Lots - ? - BLANQUEFORT" at bounding box center [208, 145] width 107 height 5
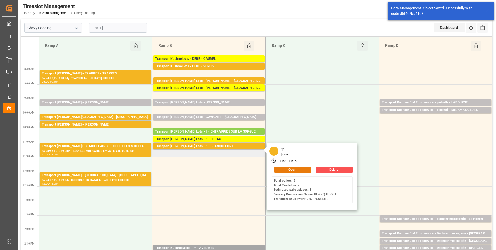
click at [286, 170] on button "Open" at bounding box center [292, 169] width 36 height 6
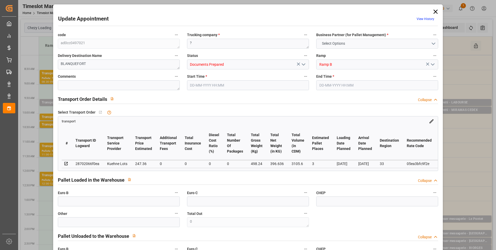
type input "3"
type input "247.36"
type input "0"
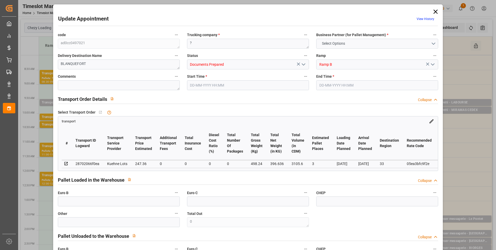
type input "247.36"
type input "0"
type input "396.636"
type input "635"
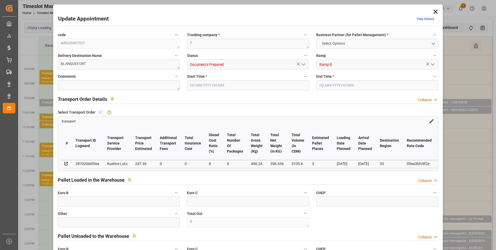
type input "3105.6"
type input "33"
type input "5"
type input "0"
type input "5"
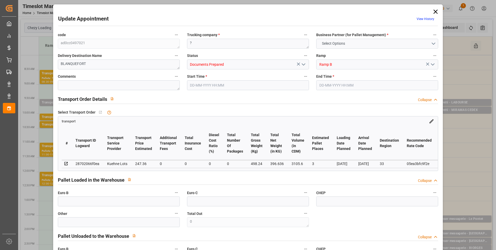
type input "101"
type input "498.24"
type input "0"
type input "4710.8598"
type input "0"
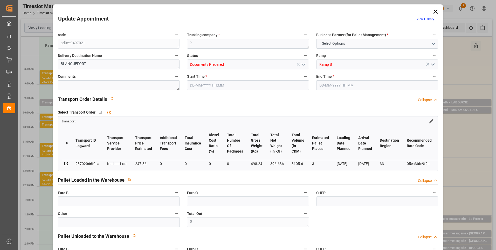
type input "0"
type input "21"
type input "35"
type input "05-09-2025 11:00"
type input "05-09-2025 11:15"
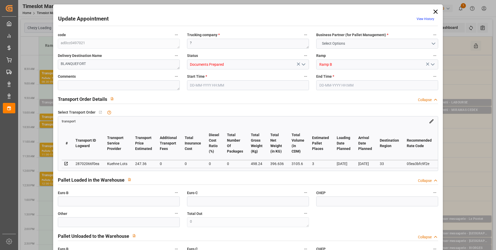
type input "03-09-2025 14:03"
type input "[DATE] 11:24"
type input "[DATE]"
click at [302, 65] on polyline "open menu" at bounding box center [303, 65] width 3 height 2
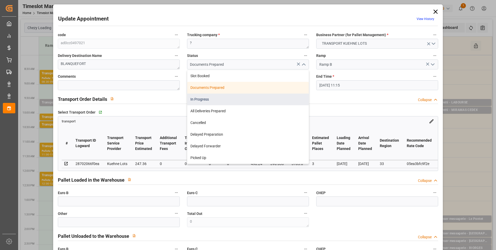
click at [204, 100] on div "In Progress" at bounding box center [247, 99] width 121 height 12
type input "In Progress"
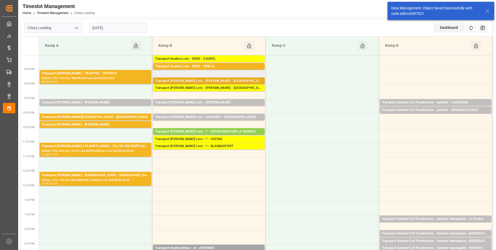
click at [224, 81] on div "Transport [PERSON_NAME] Lots - [PERSON_NAME] - [GEOGRAPHIC_DATA][PERSON_NAME]" at bounding box center [208, 80] width 107 height 5
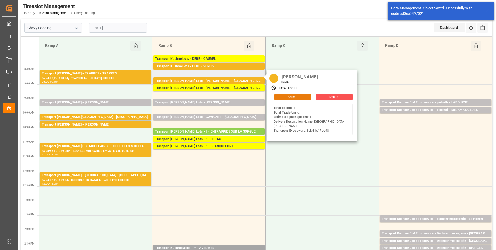
click at [287, 97] on button "Open" at bounding box center [292, 97] width 36 height 6
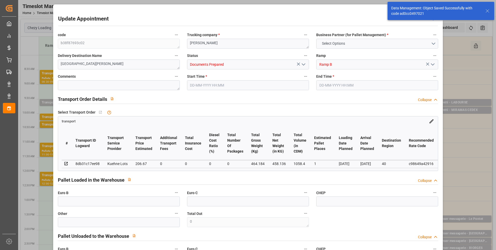
type input "1"
type input "206.67"
type input "0"
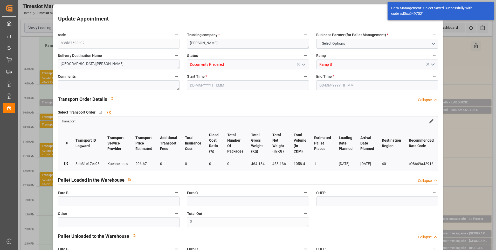
type input "206.67"
type input "0"
type input "458.136"
type input "512"
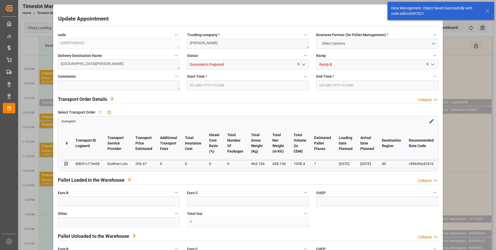
type input "1058.4"
type input "40"
type input "1"
type input "0"
type input "1"
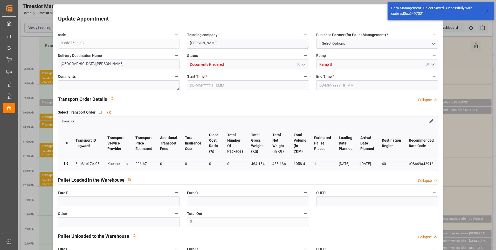
type input "101"
type input "464.184"
type input "0"
type input "4710.8598"
type input "0"
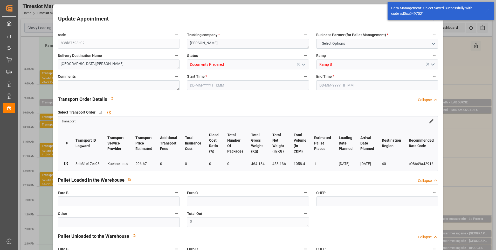
type input "0"
type input "21"
type input "35"
type input "05-09-2025 08:45"
type input "05-09-2025 09:00"
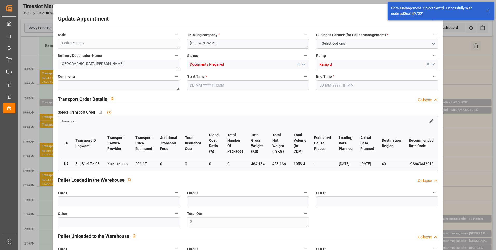
type input "03-09-2025 12:11"
type input "[DATE] 11:24"
type input "[DATE]"
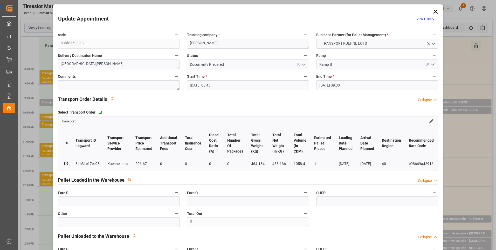
click at [303, 65] on polyline "open menu" at bounding box center [303, 65] width 3 height 2
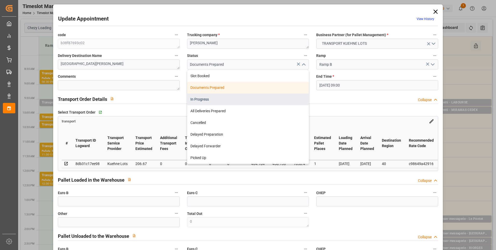
click at [213, 100] on div "In Progress" at bounding box center [247, 99] width 121 height 12
type input "In Progress"
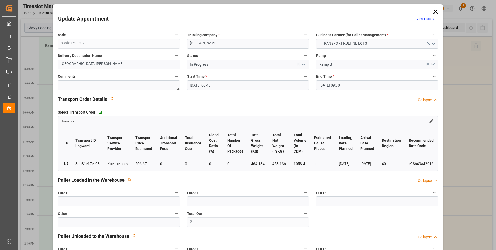
click at [304, 65] on icon "open menu" at bounding box center [303, 64] width 6 height 6
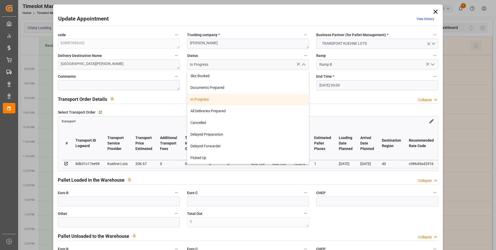
click at [222, 101] on div "In Progress" at bounding box center [247, 99] width 121 height 12
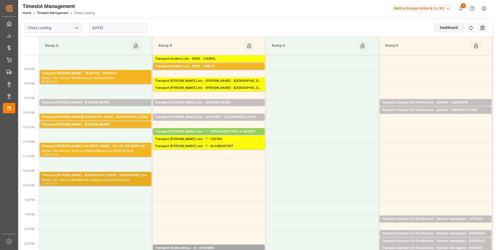
click at [96, 175] on div "Transport [PERSON_NAME] - [GEOGRAPHIC_DATA] - [GEOGRAPHIC_DATA]" at bounding box center [95, 174] width 107 height 5
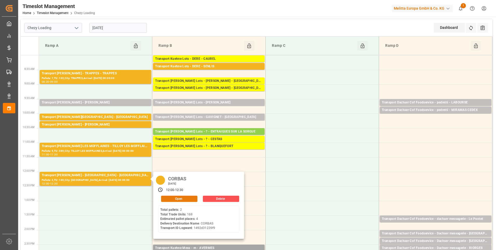
click at [166, 198] on button "Open" at bounding box center [179, 198] width 36 height 6
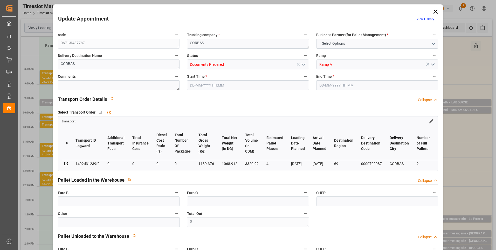
type input "4"
type input "0"
type input "-8.7035"
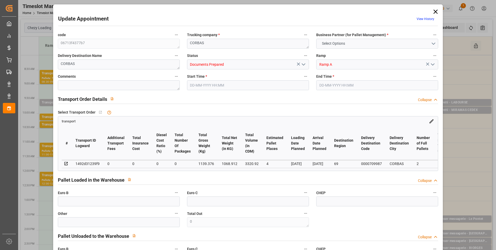
type input "0"
type input "1068.912"
type input "1265.792"
type input "3320.92"
type input "69"
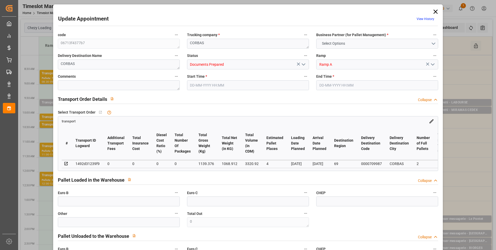
type input "2"
type input "169"
type input "4"
type input "101"
type input "1139.376"
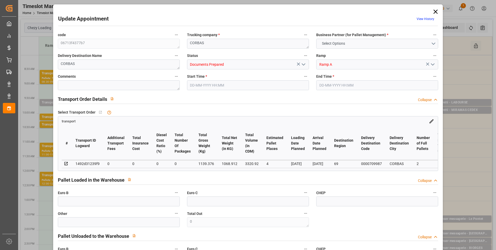
type input "0"
type input "4710.8598"
type input "0"
type input "21"
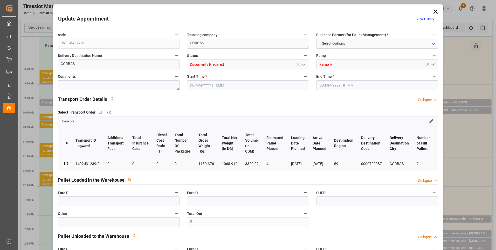
type input "35"
type input "05-09-2025 12:00"
type input "05-09-2025 12:30"
type input "02-09-2025 14:54"
type input "02-09-2025 11:26"
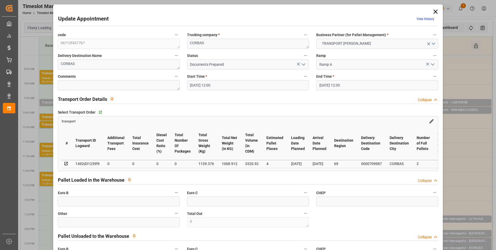
type input "[DATE]"
click at [304, 63] on icon "open menu" at bounding box center [303, 64] width 6 height 6
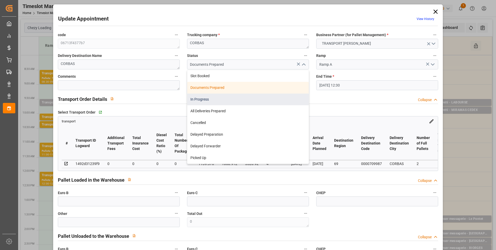
click at [215, 101] on div "In Progress" at bounding box center [247, 99] width 121 height 12
type input "In Progress"
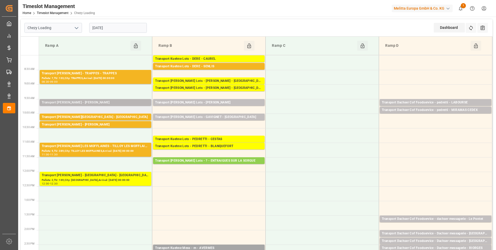
click at [89, 101] on div "Transport [PERSON_NAME] - [PERSON_NAME]" at bounding box center [95, 102] width 107 height 5
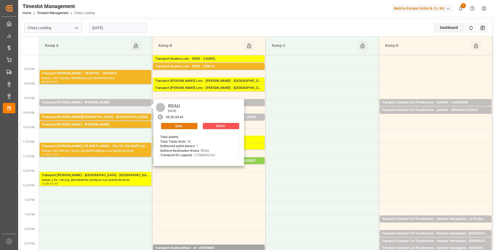
click at [179, 125] on button "Open" at bounding box center [179, 126] width 36 height 6
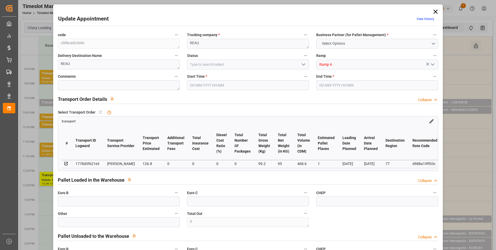
type input "1"
type input "126.8"
type input "0"
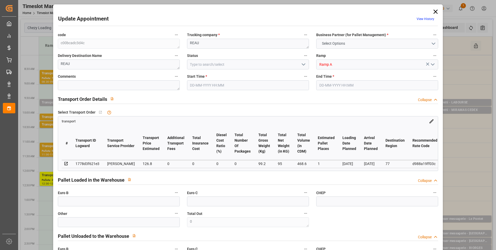
type input "122.5142"
type input "-4.2858"
type input "0"
type input "95"
type input "214.2"
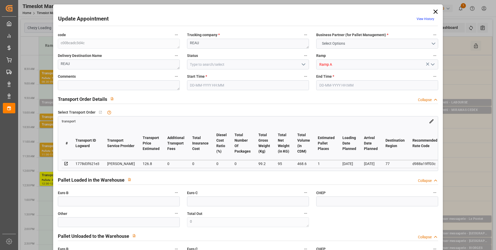
type input "468.6"
type input "77"
type input "0"
type input "18"
type input "5"
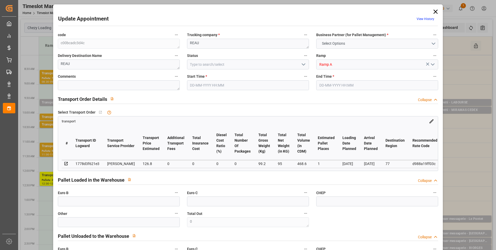
type input "101"
type input "99.2"
type input "0"
type input "4710.8598"
type input "0"
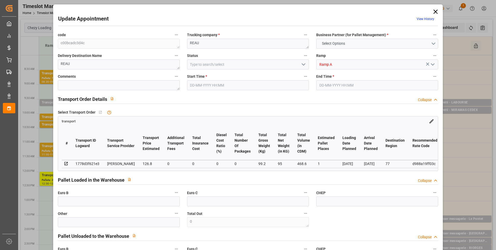
type input "0"
type input "21"
type input "35"
type input "05-09-2025 09:30"
type input "05-09-2025 09:45"
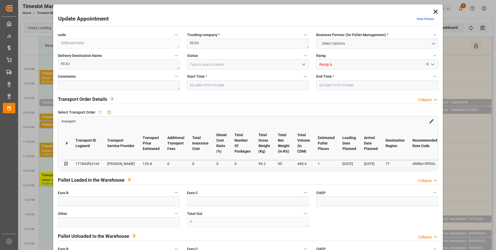
type input "04-09-2025 11:46"
type input "04-09-2025 11:22"
type input "[DATE]"
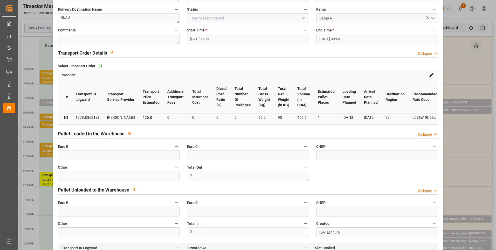
scroll to position [0, 0]
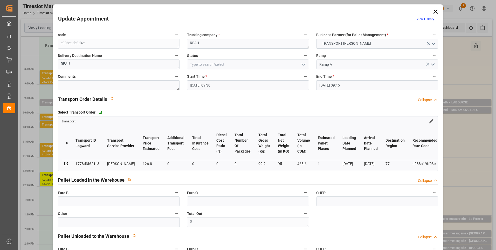
click at [300, 65] on icon "open menu" at bounding box center [303, 64] width 6 height 6
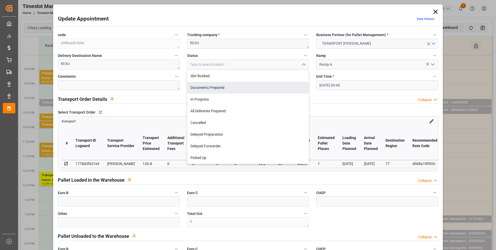
click at [220, 86] on div "Documents Prepared" at bounding box center [247, 88] width 121 height 12
type input "Documents Prepared"
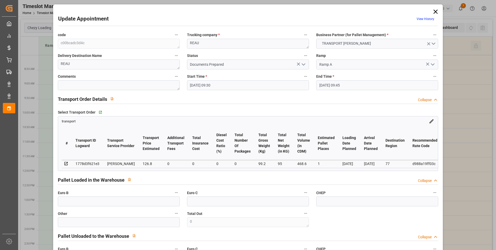
click at [303, 64] on icon "open menu" at bounding box center [303, 64] width 6 height 6
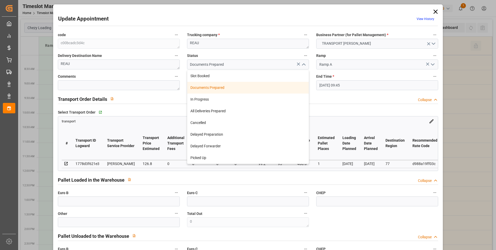
click at [219, 88] on div "Documents Prepared" at bounding box center [247, 88] width 121 height 12
